Goal: Use online tool/utility: Utilize a website feature to perform a specific function

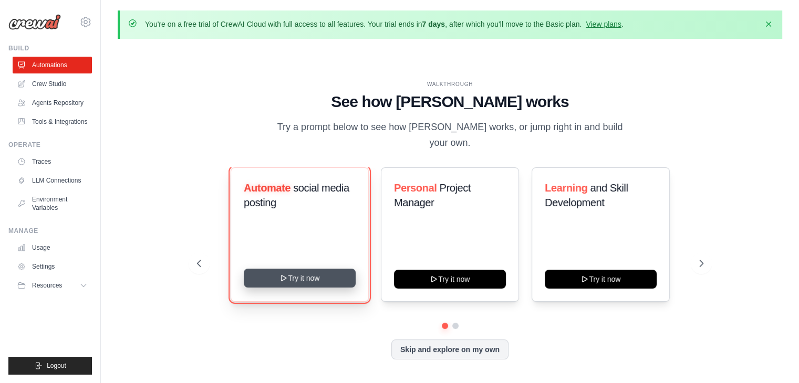
click at [298, 270] on button "Try it now" at bounding box center [300, 278] width 112 height 19
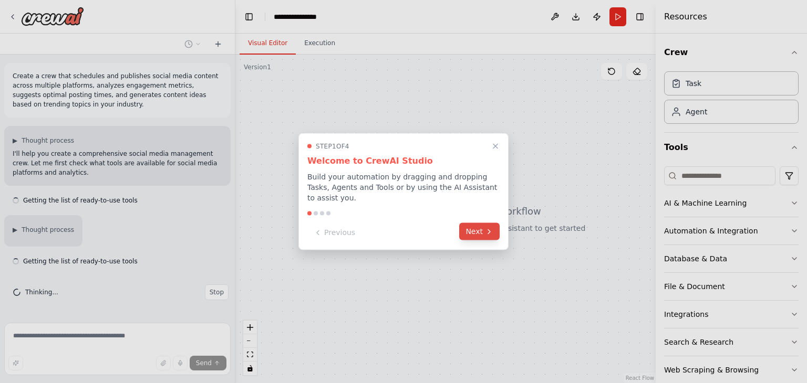
click at [483, 226] on button "Next" at bounding box center [479, 231] width 40 height 17
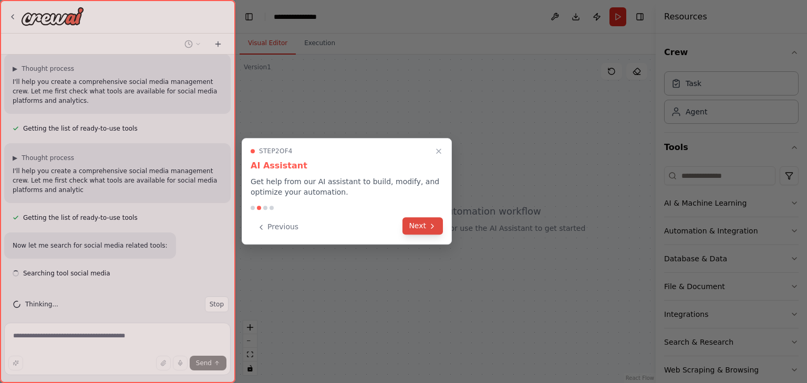
scroll to position [82, 0]
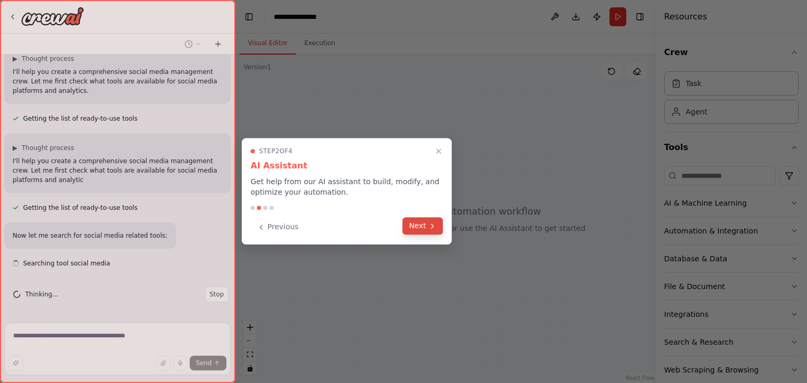
click at [420, 232] on button "Next" at bounding box center [422, 225] width 40 height 17
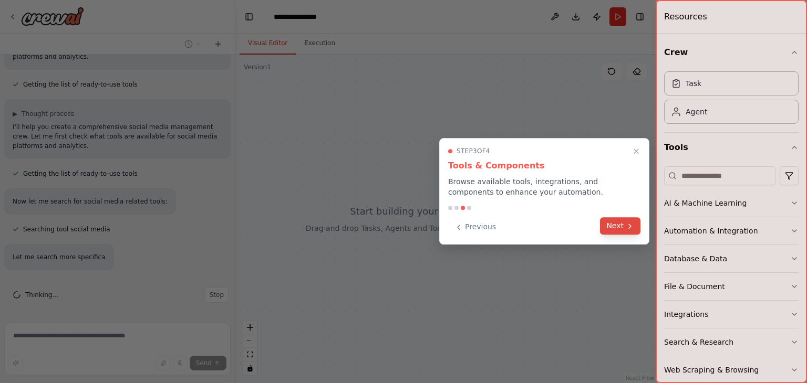
scroll to position [137, 0]
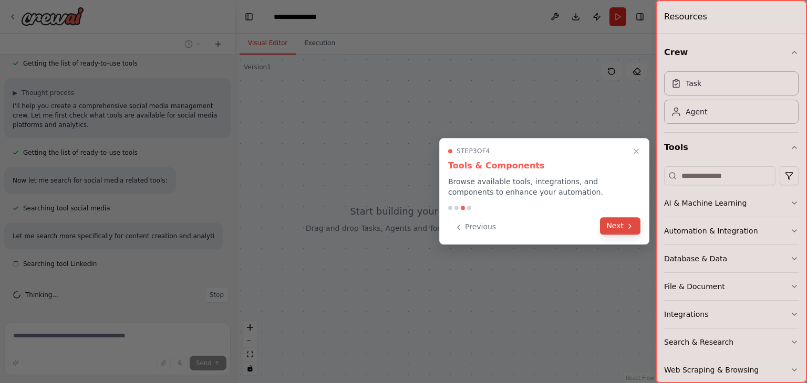
click at [632, 227] on icon at bounding box center [630, 226] width 8 height 8
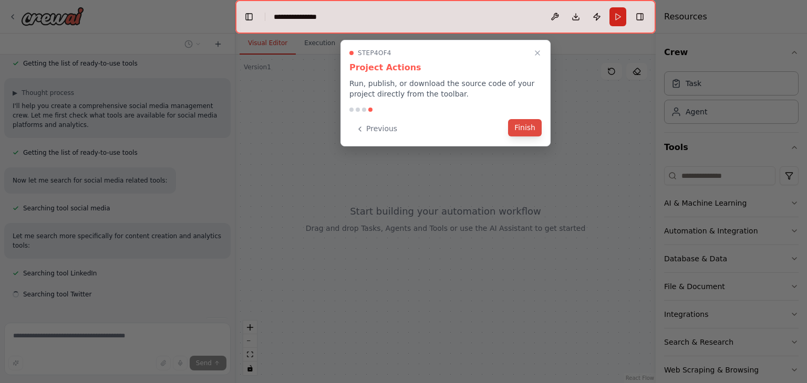
scroll to position [158, 0]
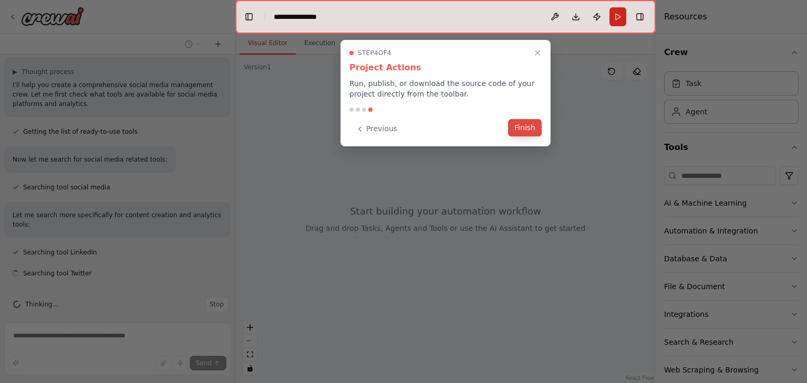
click at [534, 132] on button "Finish" at bounding box center [525, 127] width 34 height 17
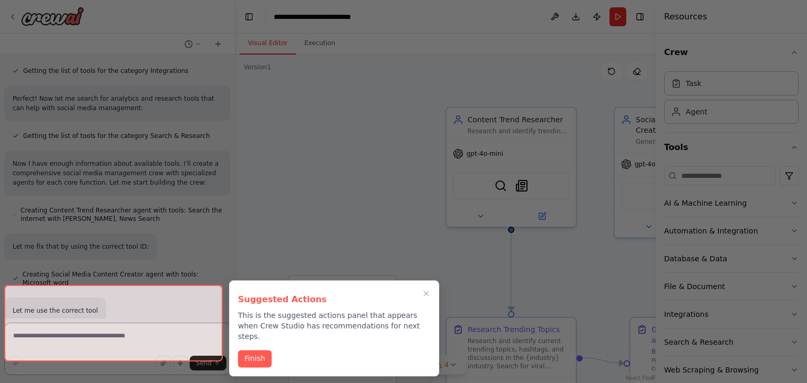
scroll to position [926, 0]
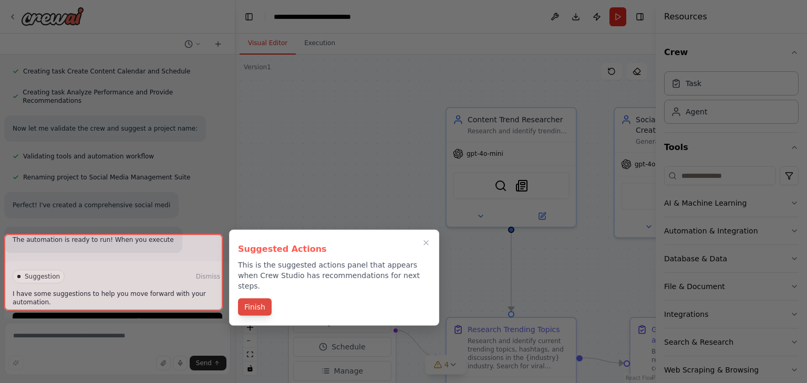
click at [252, 301] on button "Finish" at bounding box center [255, 307] width 34 height 17
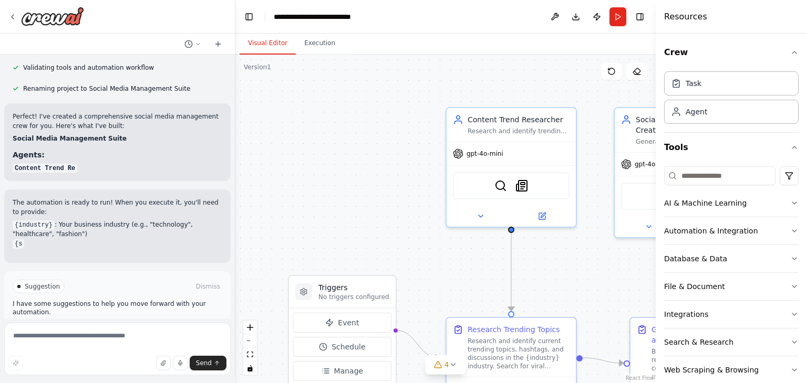
scroll to position [1025, 0]
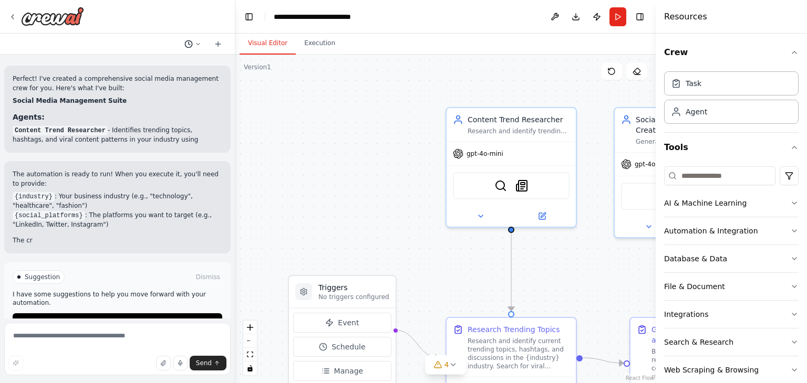
click at [193, 47] on button at bounding box center [192, 44] width 25 height 13
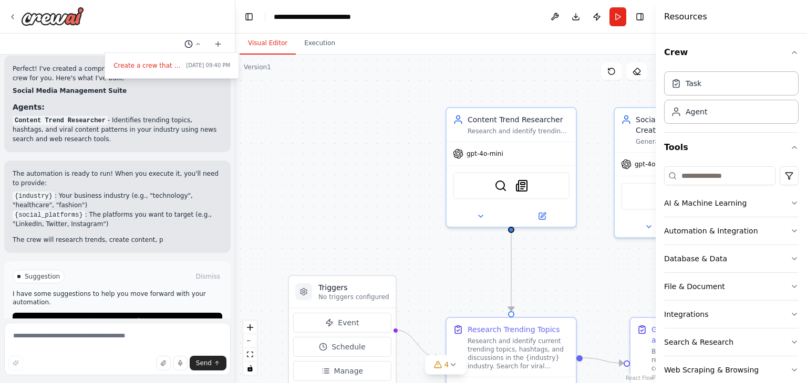
click at [193, 47] on div at bounding box center [117, 191] width 235 height 383
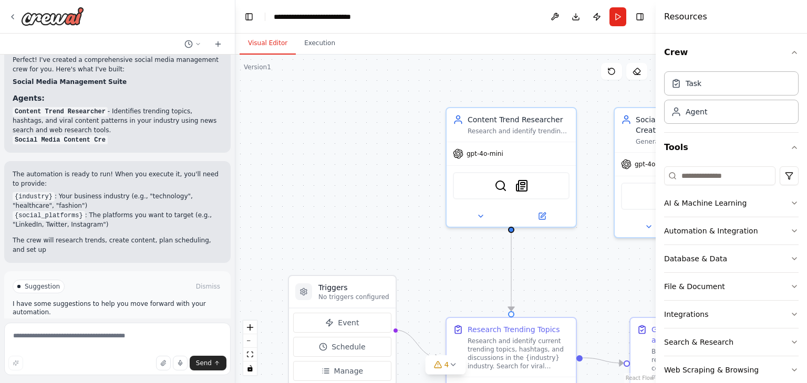
scroll to position [1082, 0]
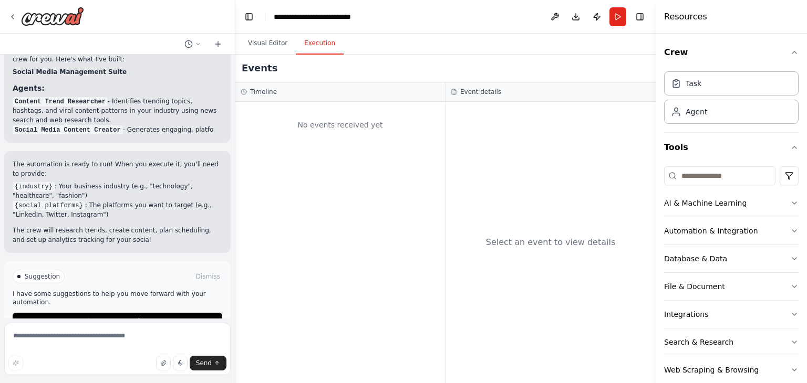
click at [321, 40] on button "Execution" at bounding box center [320, 44] width 48 height 22
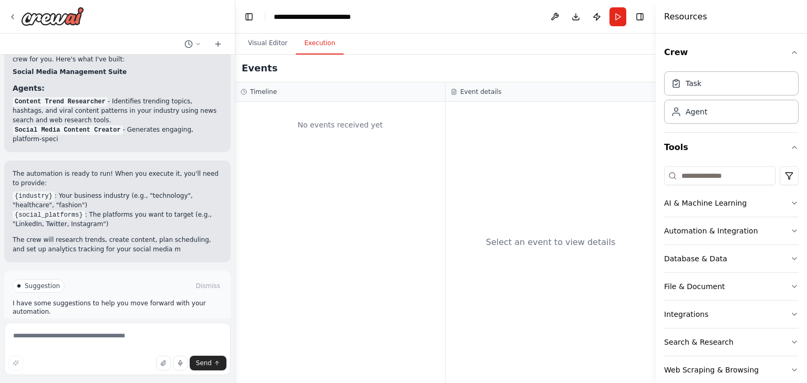
scroll to position [1091, 0]
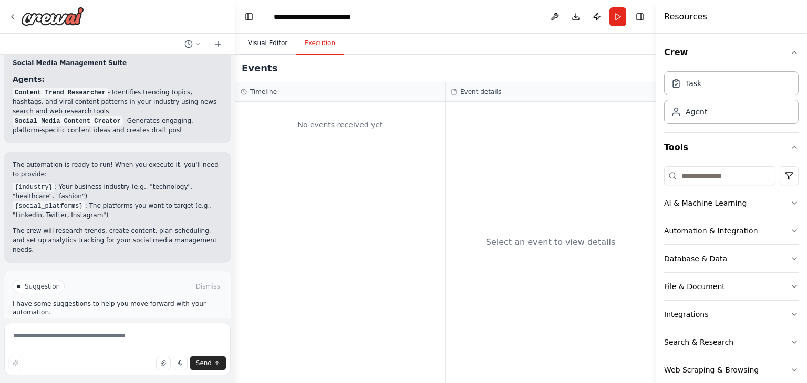
click at [264, 38] on button "Visual Editor" at bounding box center [268, 44] width 56 height 22
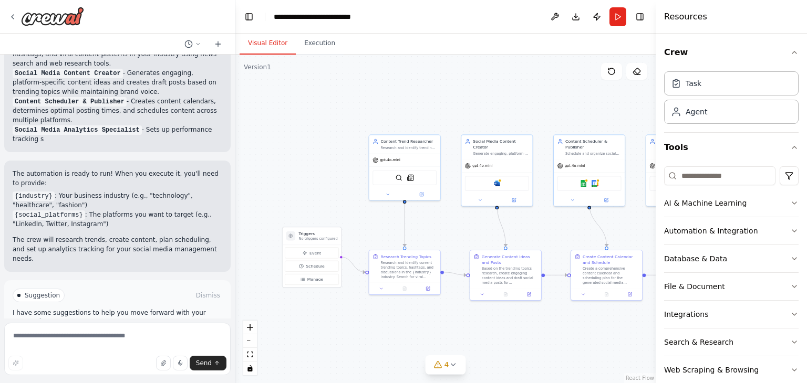
scroll to position [1148, 0]
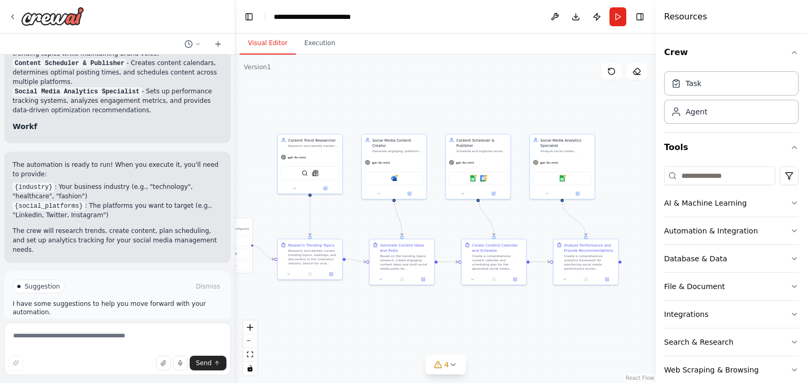
drag, startPoint x: 511, startPoint y: 240, endPoint x: 428, endPoint y: 236, distance: 83.6
click at [428, 236] on div ".deletable-edge-delete-btn { width: 20px; height: 20px; border: 0px solid #ffff…" at bounding box center [445, 219] width 420 height 329
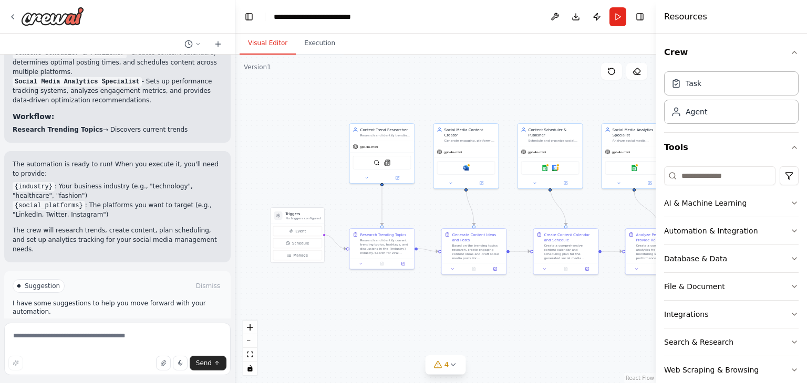
drag, startPoint x: 405, startPoint y: 210, endPoint x: 478, endPoint y: 200, distance: 73.2
click at [478, 200] on div ".deletable-edge-delete-btn { width: 20px; height: 20px; border: 0px solid #ffff…" at bounding box center [445, 219] width 420 height 329
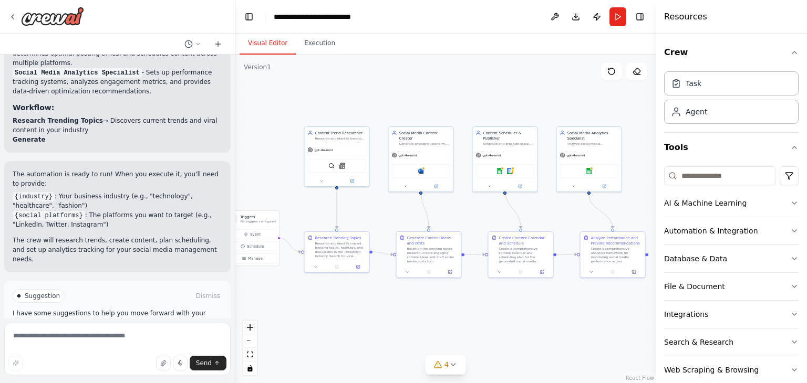
scroll to position [1206, 0]
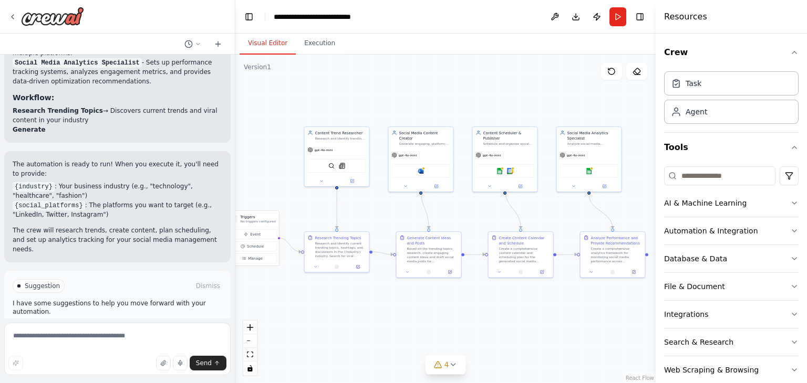
drag, startPoint x: 478, startPoint y: 199, endPoint x: 432, endPoint y: 202, distance: 46.3
click at [432, 202] on div ".deletable-edge-delete-btn { width: 20px; height: 20px; border: 0px solid #ffff…" at bounding box center [445, 219] width 420 height 329
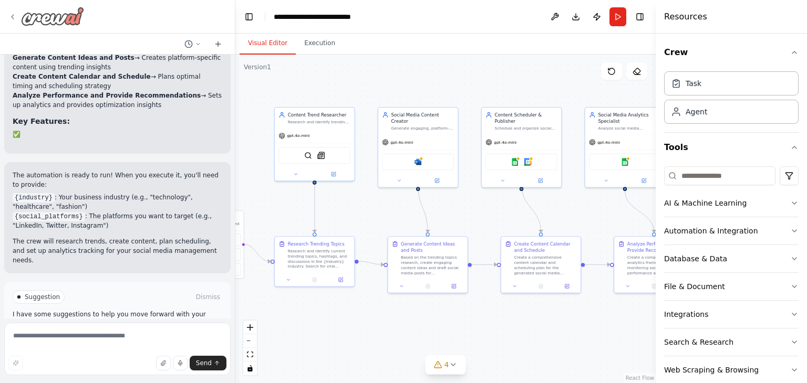
scroll to position [1288, 0]
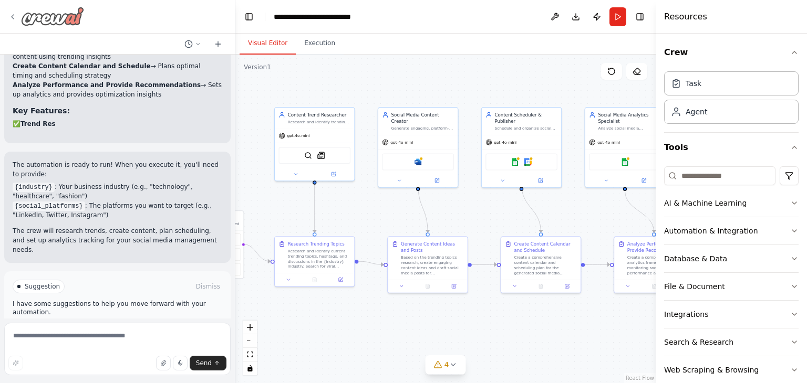
click at [68, 19] on img at bounding box center [52, 16] width 63 height 19
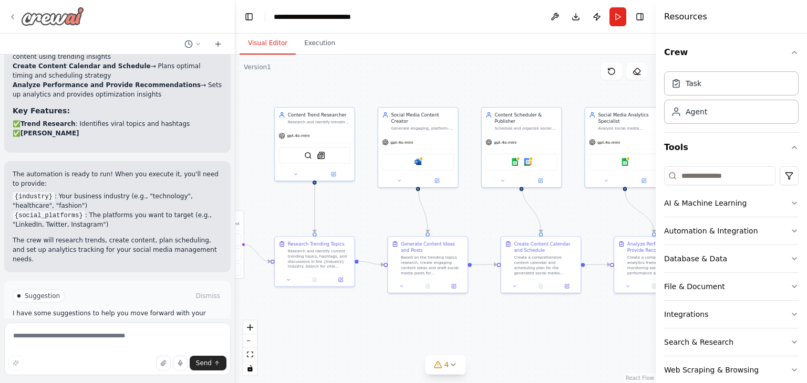
scroll to position [1298, 0]
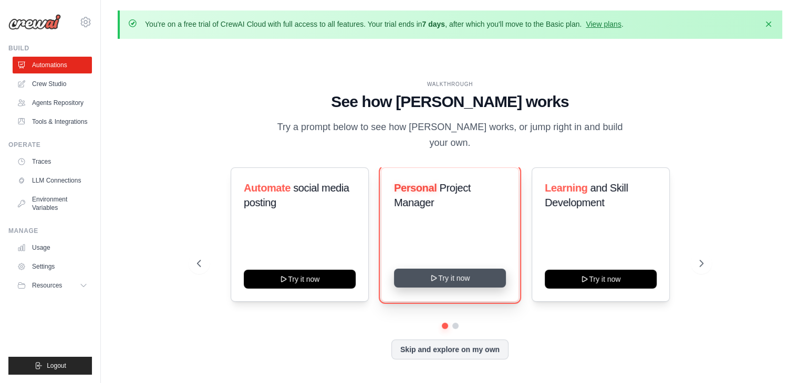
click at [436, 274] on icon at bounding box center [434, 278] width 8 height 8
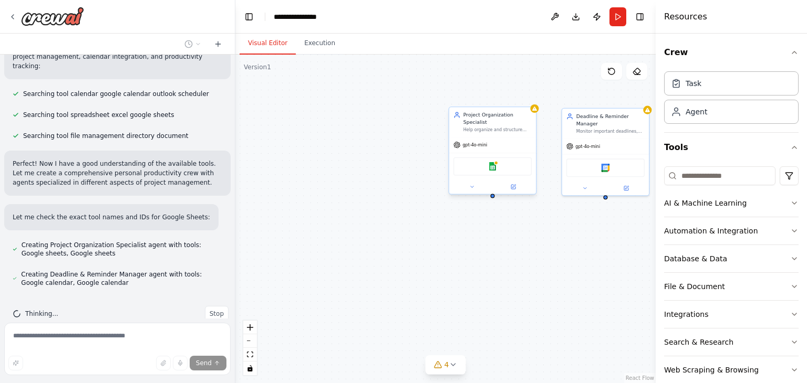
scroll to position [211, 0]
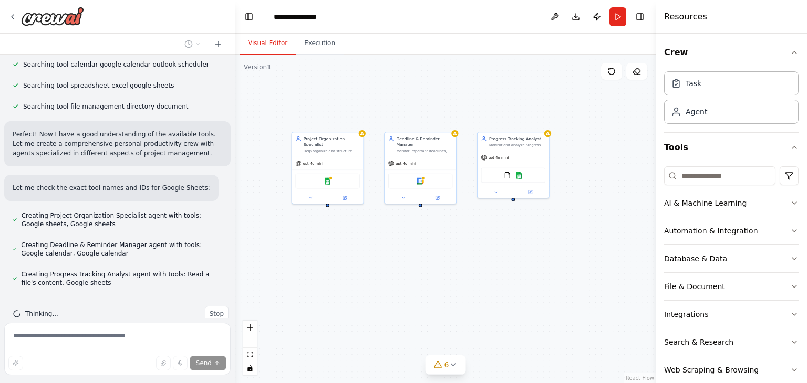
drag, startPoint x: 540, startPoint y: 248, endPoint x: 389, endPoint y: 269, distance: 153.3
click at [389, 269] on div "Project Organization Specialist Help organize and structure personal projects b…" at bounding box center [445, 219] width 420 height 329
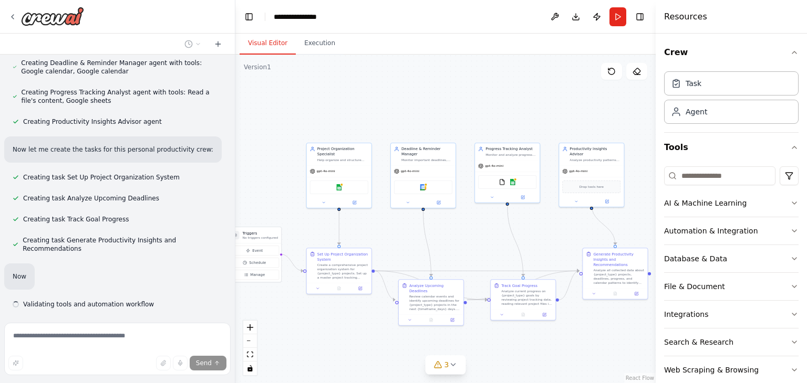
scroll to position [406, 0]
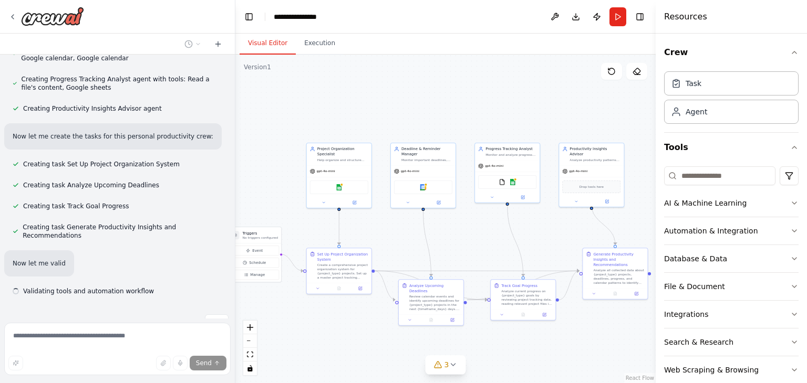
click at [474, 234] on div ".deletable-edge-delete-btn { width: 20px; height: 20px; border: 0px solid #ffff…" at bounding box center [445, 219] width 420 height 329
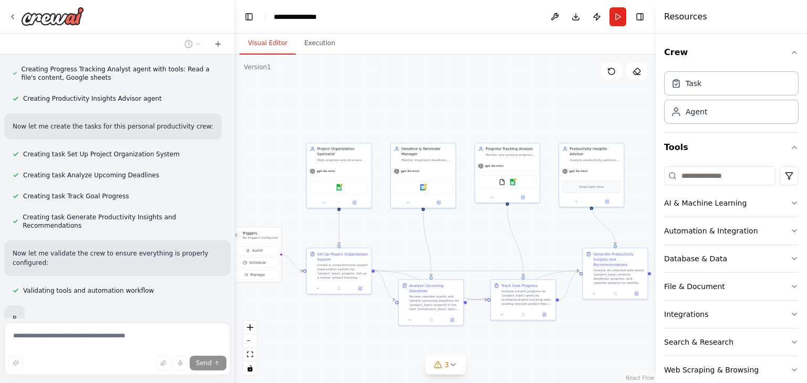
scroll to position [441, 0]
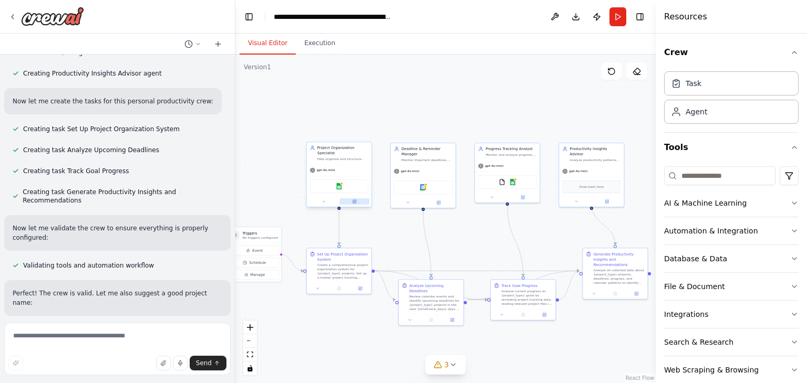
click at [359, 199] on button at bounding box center [354, 202] width 30 height 6
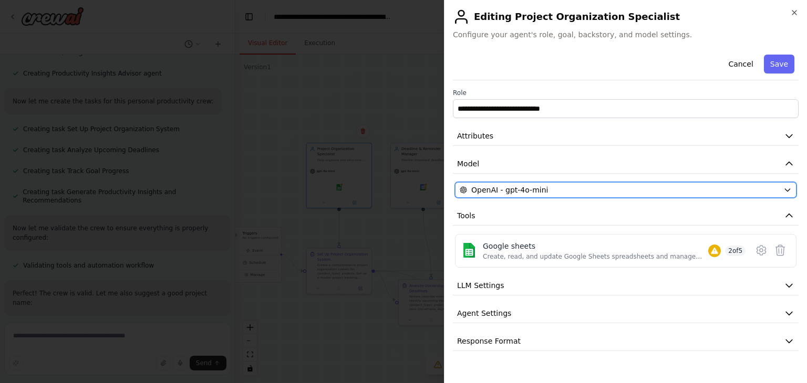
click at [526, 191] on span "OpenAI - gpt-4o-mini" at bounding box center [509, 190] width 77 height 11
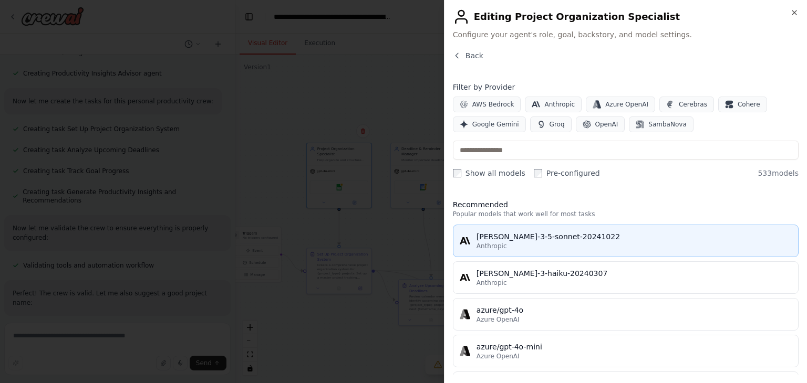
scroll to position [2, 0]
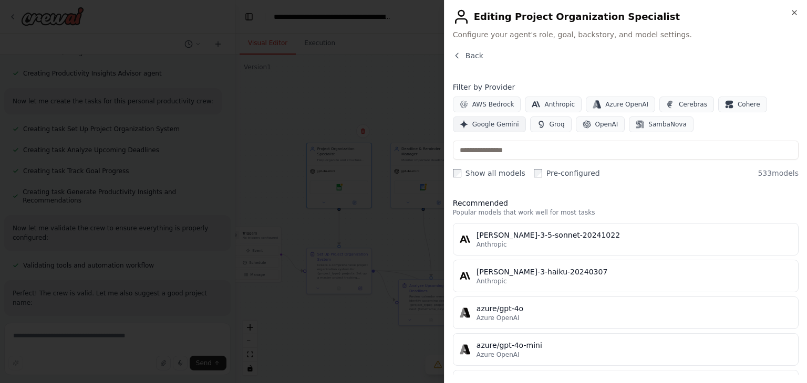
click at [491, 131] on button "Google Gemini" at bounding box center [489, 125] width 73 height 16
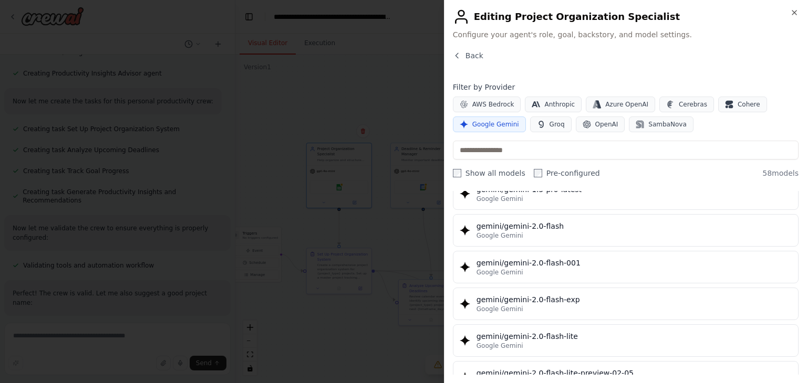
scroll to position [528, 0]
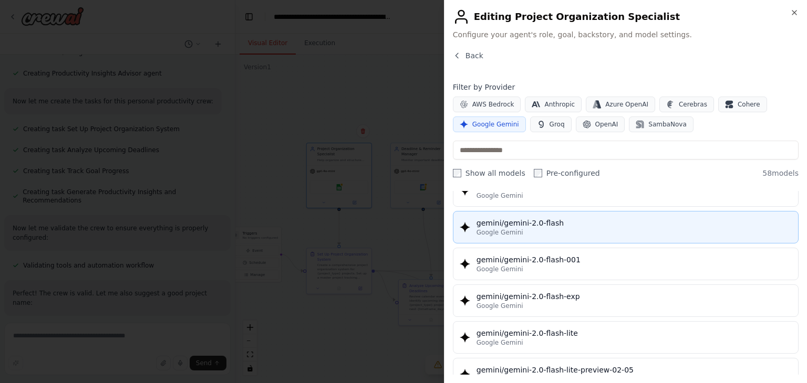
click at [516, 234] on button "gemini/gemini-2.0-flash Google Gemini" at bounding box center [626, 227] width 346 height 33
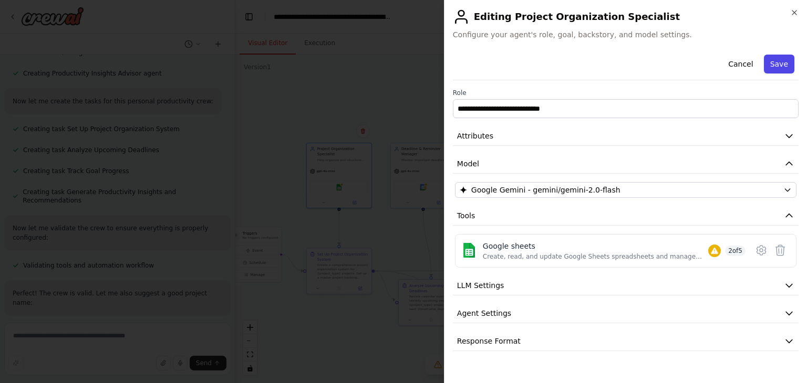
click at [788, 70] on button "Save" at bounding box center [779, 64] width 30 height 19
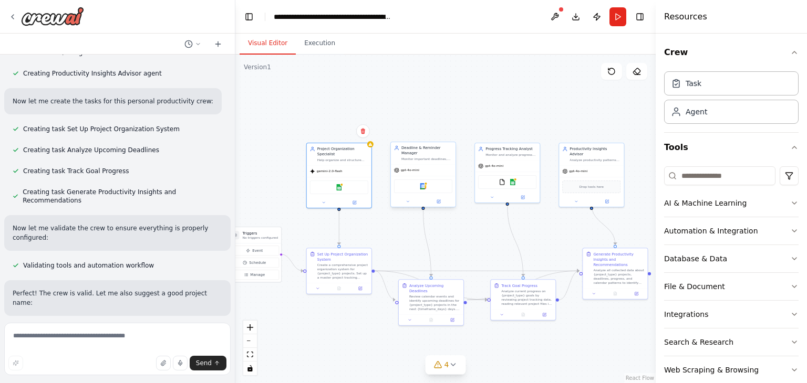
click at [437, 206] on div at bounding box center [423, 201] width 65 height 11
click at [443, 201] on button at bounding box center [438, 202] width 30 height 6
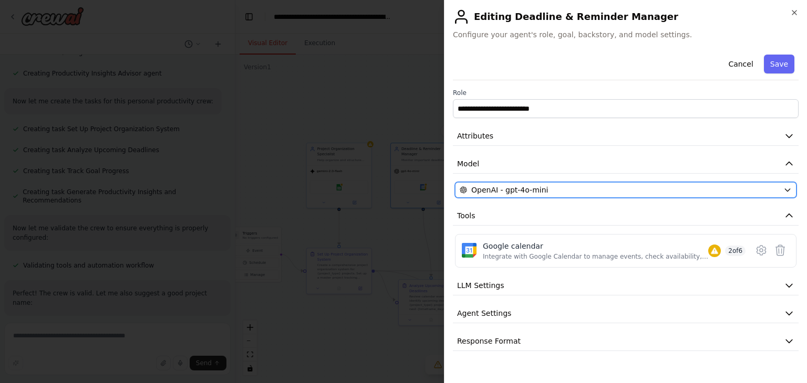
click at [475, 188] on span "OpenAI - gpt-4o-mini" at bounding box center [509, 190] width 77 height 11
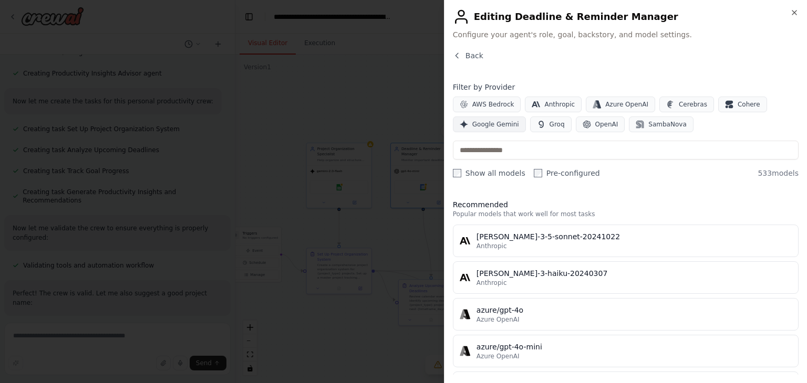
click at [493, 123] on span "Google Gemini" at bounding box center [495, 124] width 47 height 8
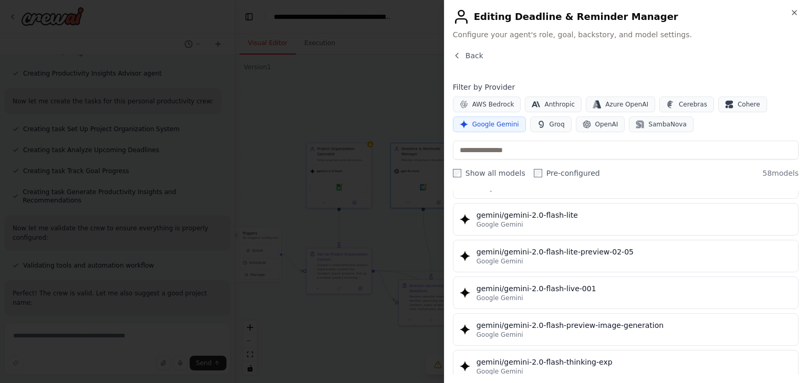
scroll to position [645, 0]
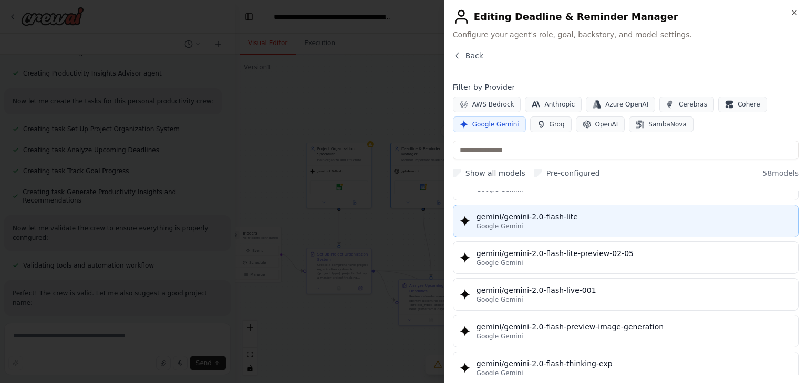
click at [516, 224] on span "Google Gemini" at bounding box center [499, 226] width 47 height 8
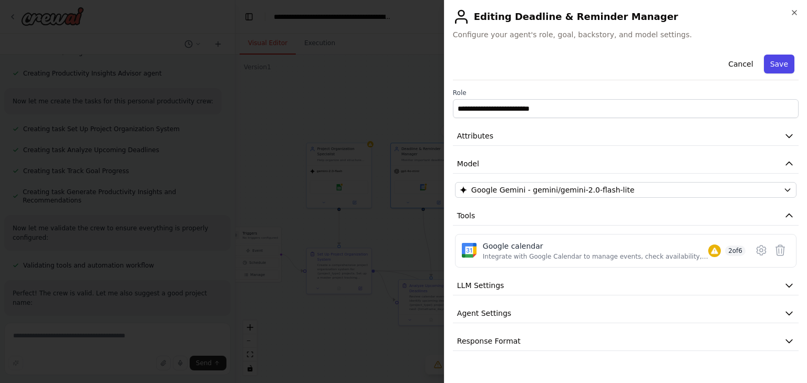
click at [777, 58] on button "Save" at bounding box center [779, 64] width 30 height 19
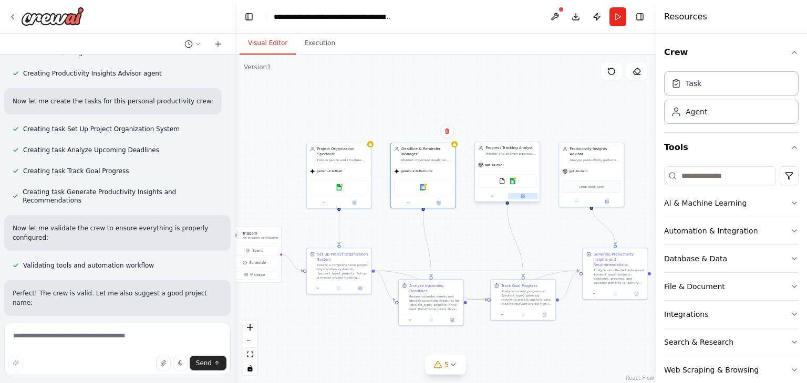
click at [524, 195] on icon at bounding box center [522, 196] width 4 height 4
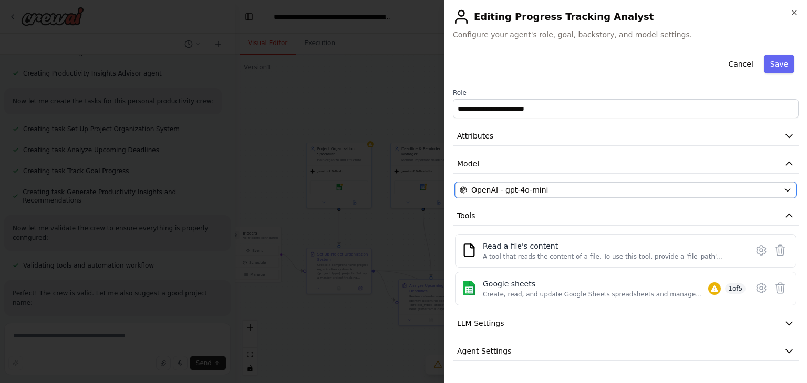
click at [524, 195] on button "OpenAI - gpt-4o-mini" at bounding box center [625, 190] width 341 height 16
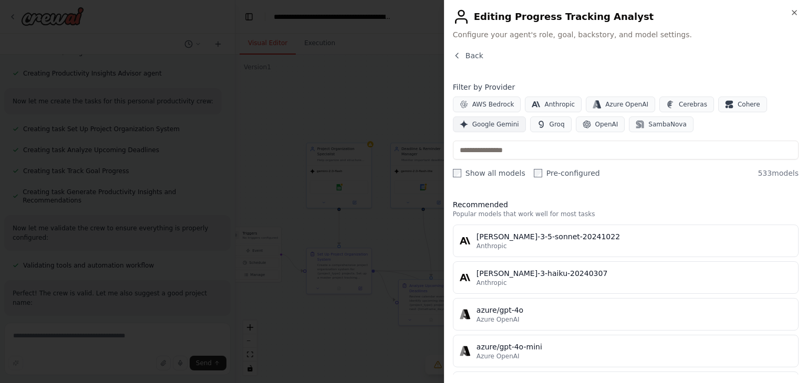
click at [503, 121] on span "Google Gemini" at bounding box center [495, 124] width 47 height 8
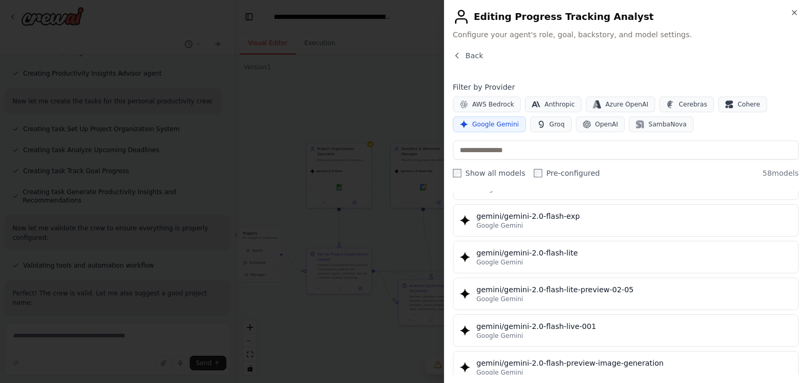
scroll to position [553, 0]
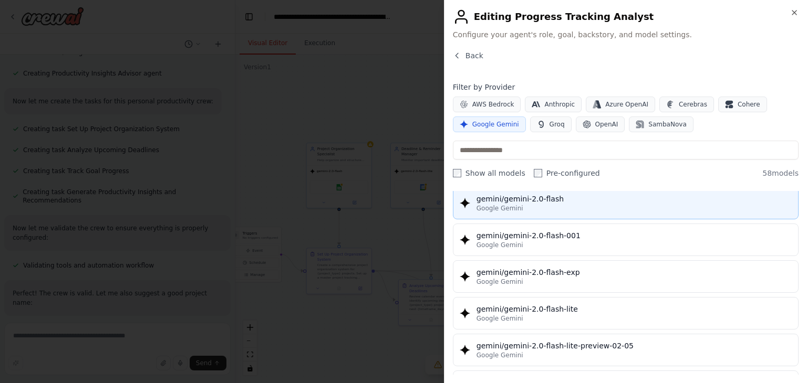
click at [523, 205] on div "Google Gemini" at bounding box center [633, 208] width 315 height 8
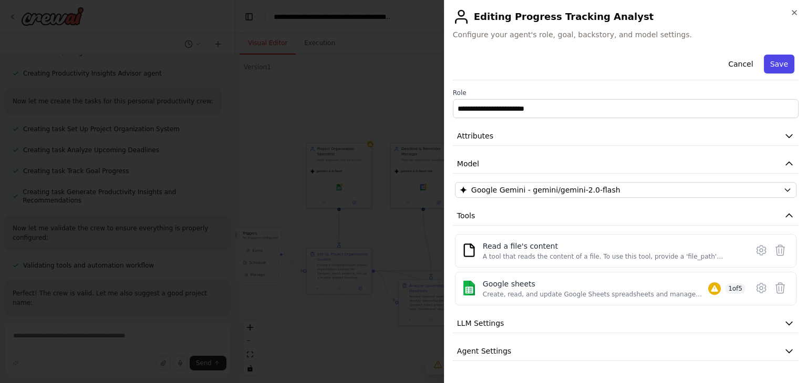
click at [779, 58] on button "Save" at bounding box center [779, 64] width 30 height 19
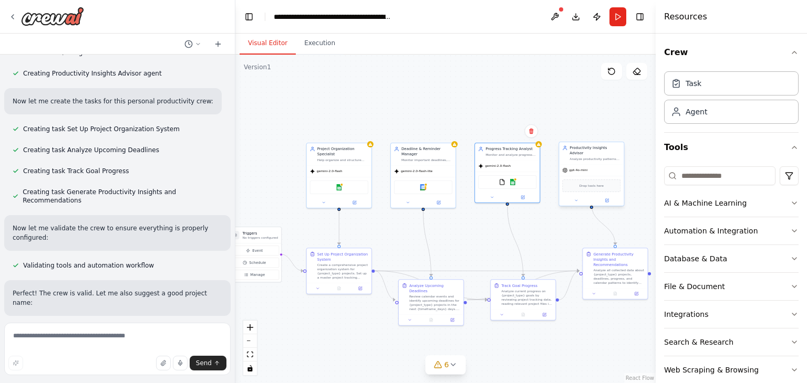
click at [587, 164] on div "gpt-4o-mini" at bounding box center [591, 170] width 65 height 12
click at [608, 199] on icon at bounding box center [606, 200] width 3 height 3
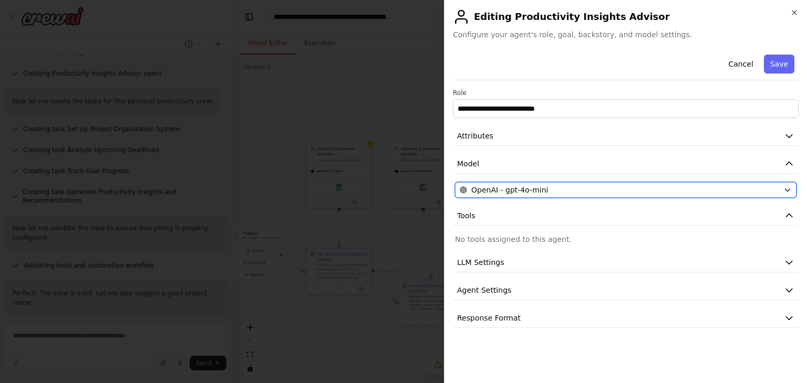
click at [534, 188] on span "OpenAI - gpt-4o-mini" at bounding box center [509, 190] width 77 height 11
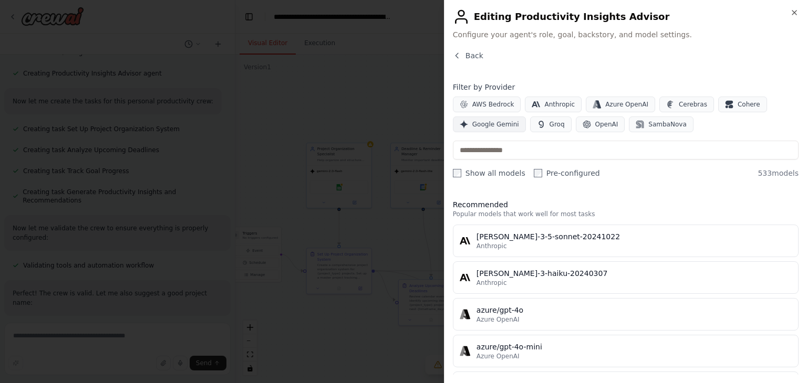
click at [494, 129] on button "Google Gemini" at bounding box center [489, 125] width 73 height 16
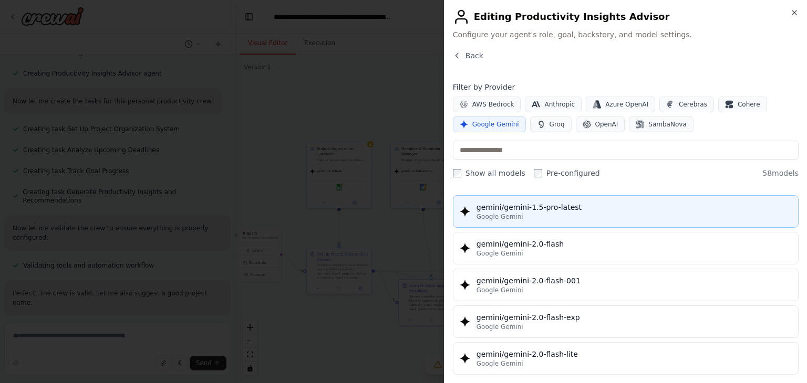
scroll to position [508, 0]
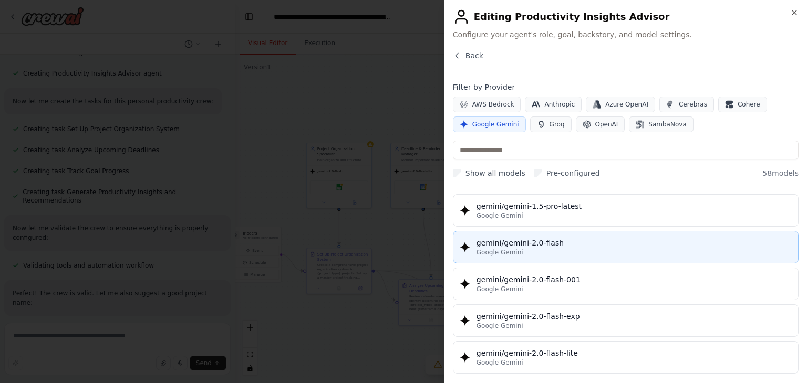
click at [528, 253] on button "gemini/gemini-2.0-flash Google Gemini" at bounding box center [626, 247] width 346 height 33
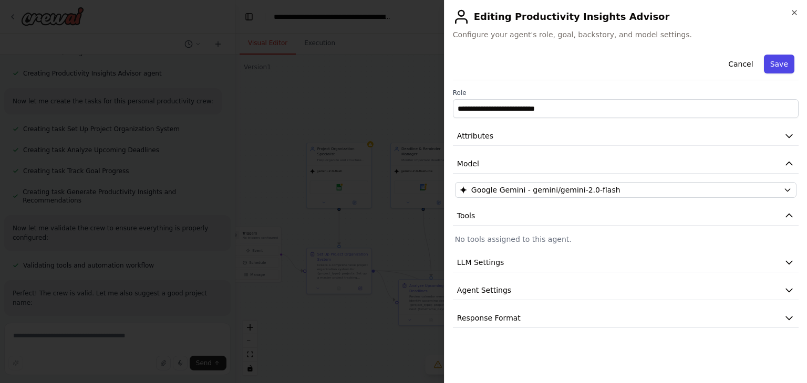
click at [776, 63] on button "Save" at bounding box center [779, 64] width 30 height 19
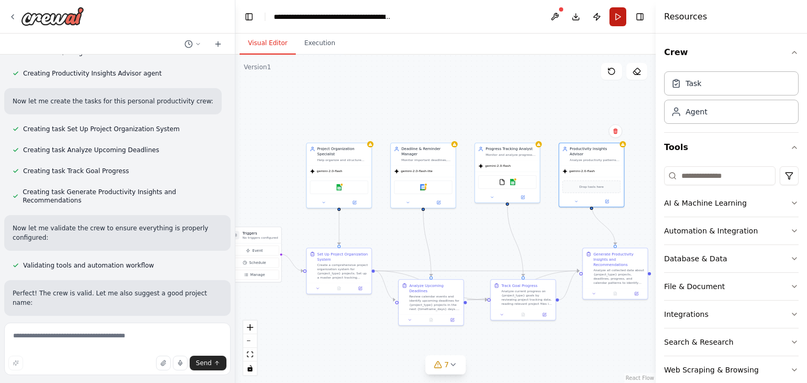
click at [618, 20] on button "Run" at bounding box center [617, 16] width 17 height 19
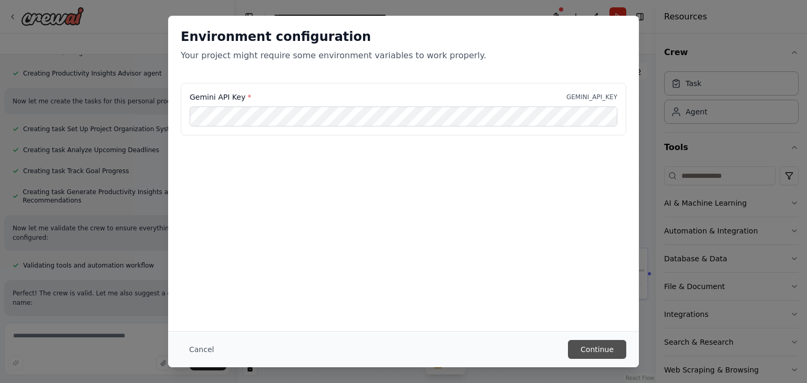
click at [605, 353] on button "Continue" at bounding box center [597, 349] width 58 height 19
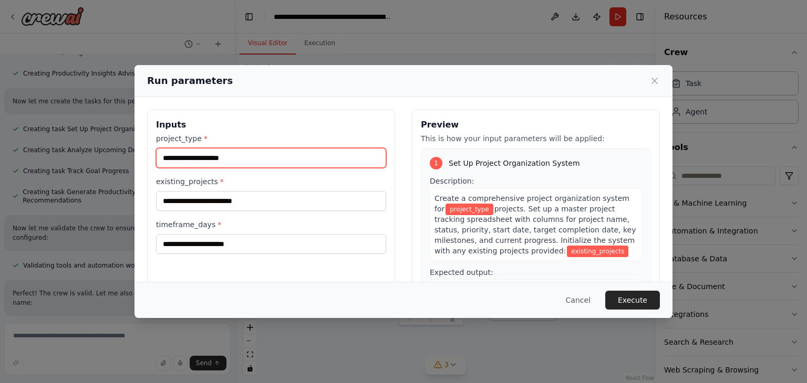
click at [219, 154] on input "project_type *" at bounding box center [271, 158] width 230 height 20
type input "*"
type input "********"
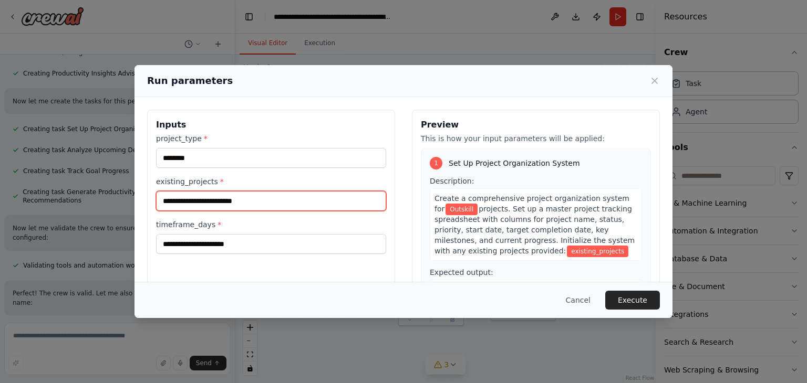
click at [219, 193] on input "existing_projects *" at bounding box center [271, 201] width 230 height 20
type input "********"
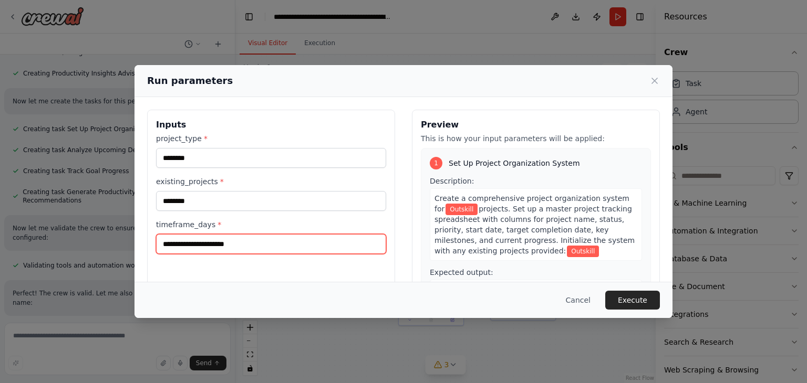
click at [209, 242] on input "timeframe_days *" at bounding box center [271, 244] width 230 height 20
type input "*"
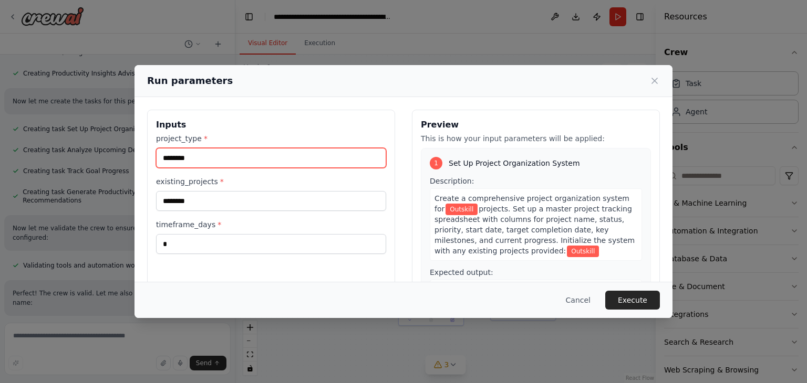
drag, startPoint x: 193, startPoint y: 159, endPoint x: 120, endPoint y: 174, distance: 75.1
click at [120, 174] on div "Run parameters Inputs project_type * ******** existing_projects * ******** time…" at bounding box center [403, 191] width 807 height 383
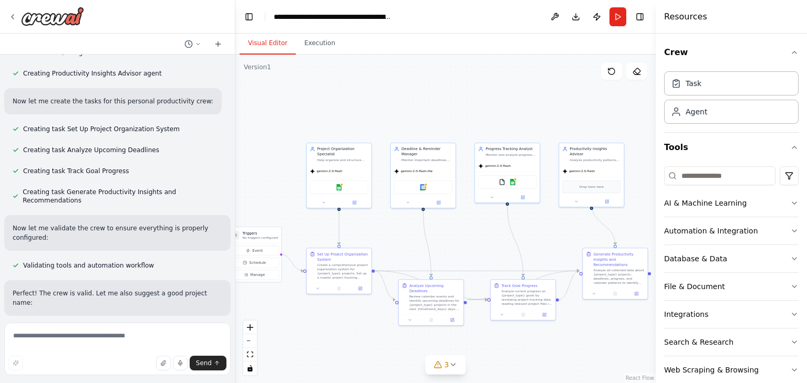
click at [120, 188] on span "Creating task Generate Productivity Insights and Recommendations" at bounding box center [123, 196] width 200 height 17
click at [615, 13] on button "Run" at bounding box center [617, 16] width 17 height 19
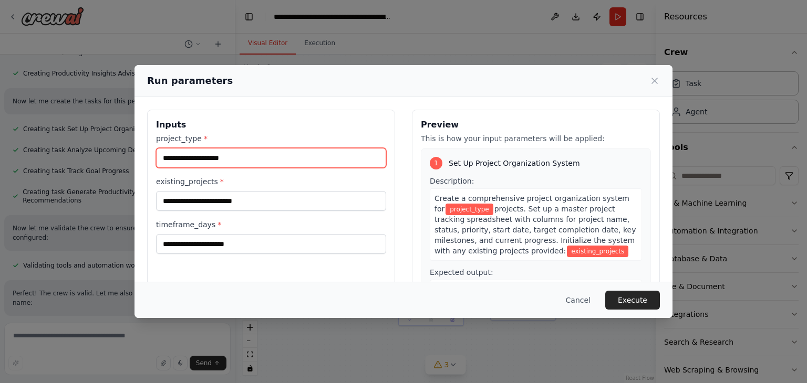
click at [201, 160] on input "project_type *" at bounding box center [271, 158] width 230 height 20
type input "*"
drag, startPoint x: 210, startPoint y: 162, endPoint x: 141, endPoint y: 164, distance: 68.8
click at [142, 164] on div "**********" at bounding box center [403, 234] width 538 height 274
type input "**********"
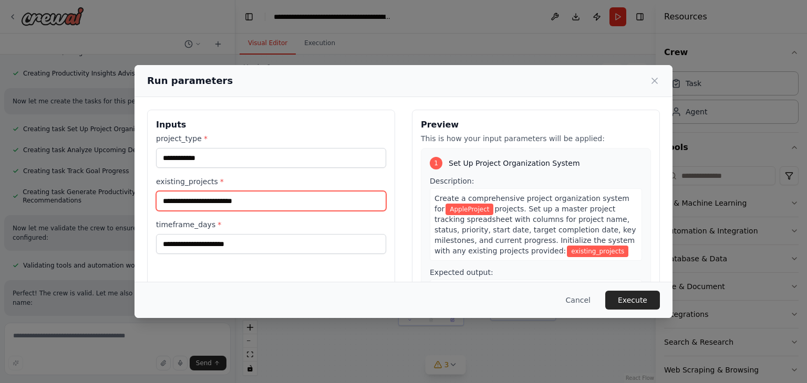
click at [182, 197] on input "existing_projects *" at bounding box center [271, 201] width 230 height 20
paste input "**********"
type input "**********"
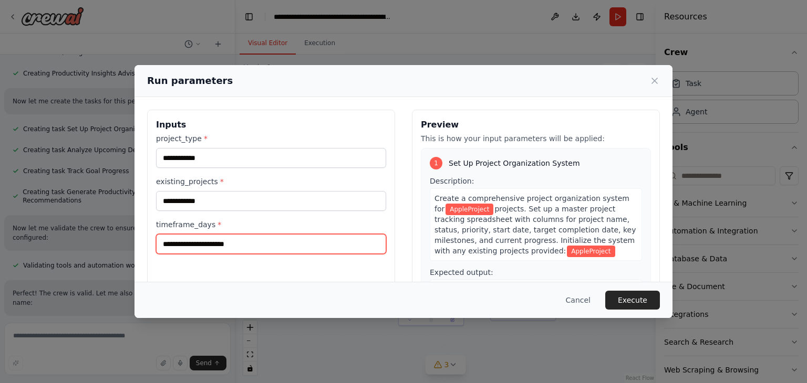
click at [191, 248] on input "timeframe_days *" at bounding box center [271, 244] width 230 height 20
type input "*"
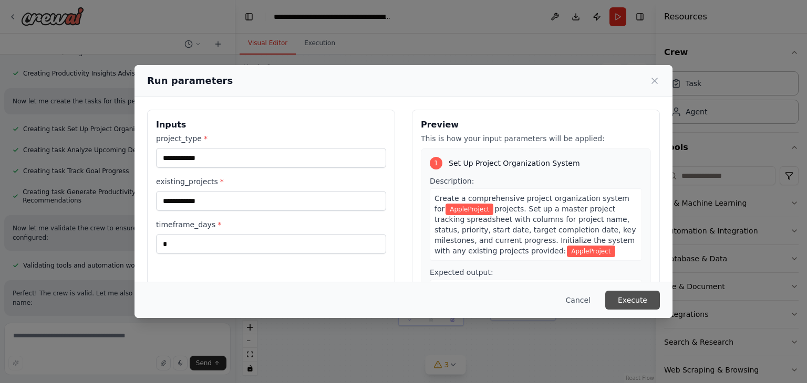
click at [634, 301] on button "Execute" at bounding box center [632, 300] width 55 height 19
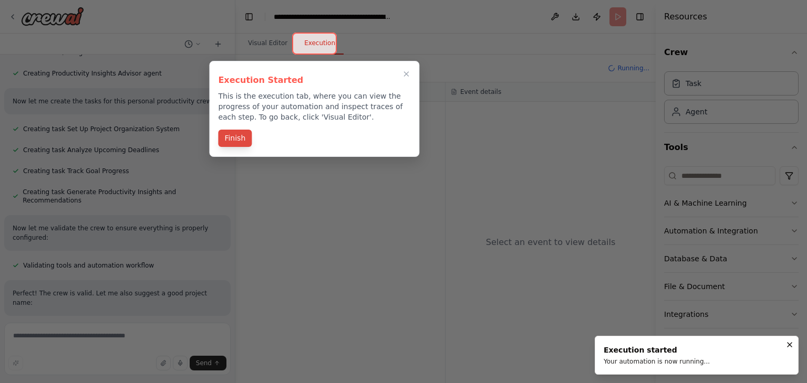
click at [236, 145] on button "Finish" at bounding box center [235, 138] width 34 height 17
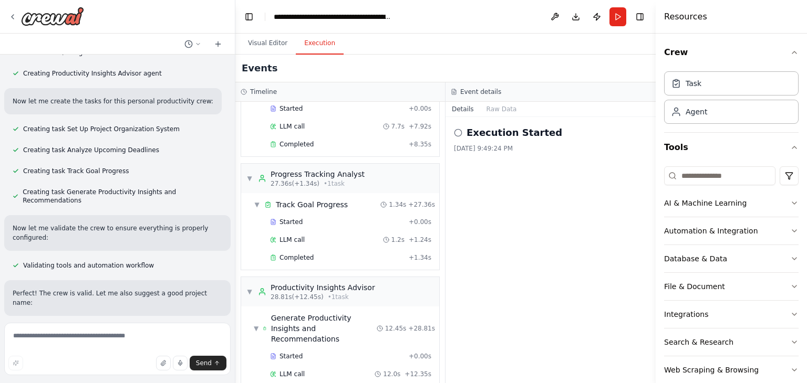
scroll to position [200, 0]
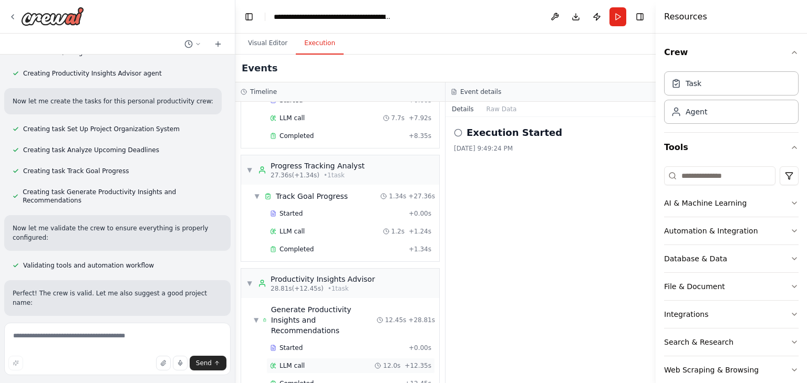
click at [332, 362] on div "LLM call 12.0s + 12.35s" at bounding box center [350, 366] width 161 height 8
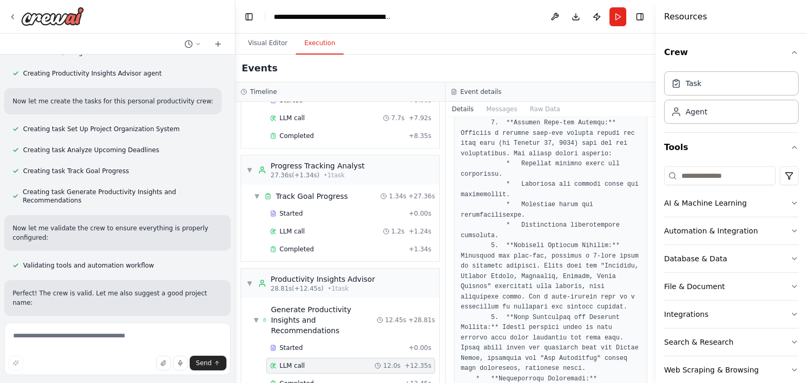
scroll to position [579, 0]
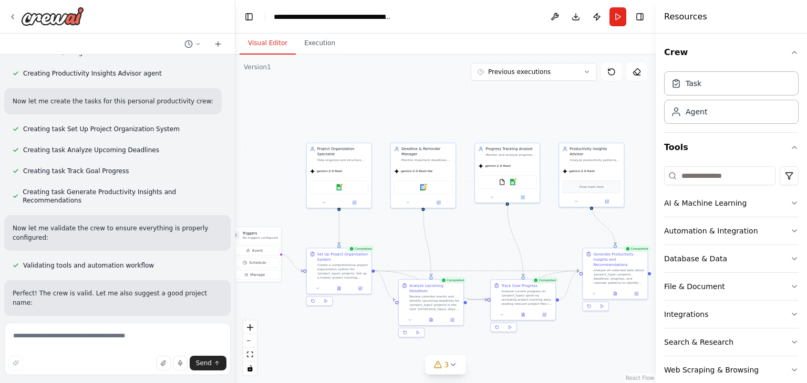
click at [265, 39] on button "Visual Editor" at bounding box center [268, 44] width 56 height 22
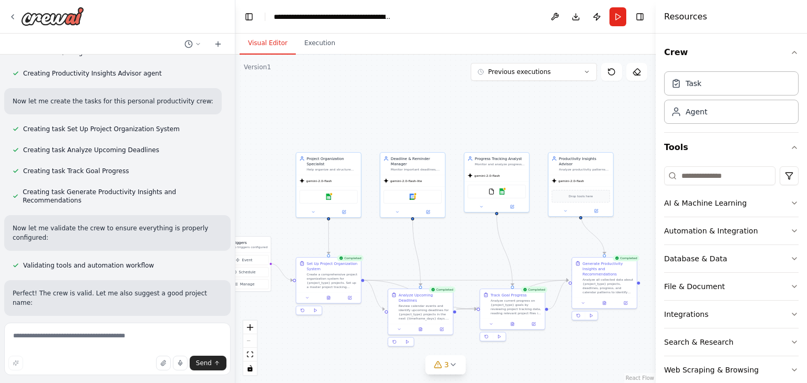
drag, startPoint x: 561, startPoint y: 234, endPoint x: 528, endPoint y: 234, distance: 32.6
click at [529, 234] on div ".deletable-edge-delete-btn { width: 20px; height: 20px; border: 0px solid #ffff…" at bounding box center [445, 219] width 420 height 329
drag, startPoint x: 528, startPoint y: 234, endPoint x: 551, endPoint y: 238, distance: 23.0
click at [550, 238] on div ".deletable-edge-delete-btn { width: 20px; height: 20px; border: 0px solid #ffff…" at bounding box center [445, 219] width 420 height 329
